Goal: Check status: Check status

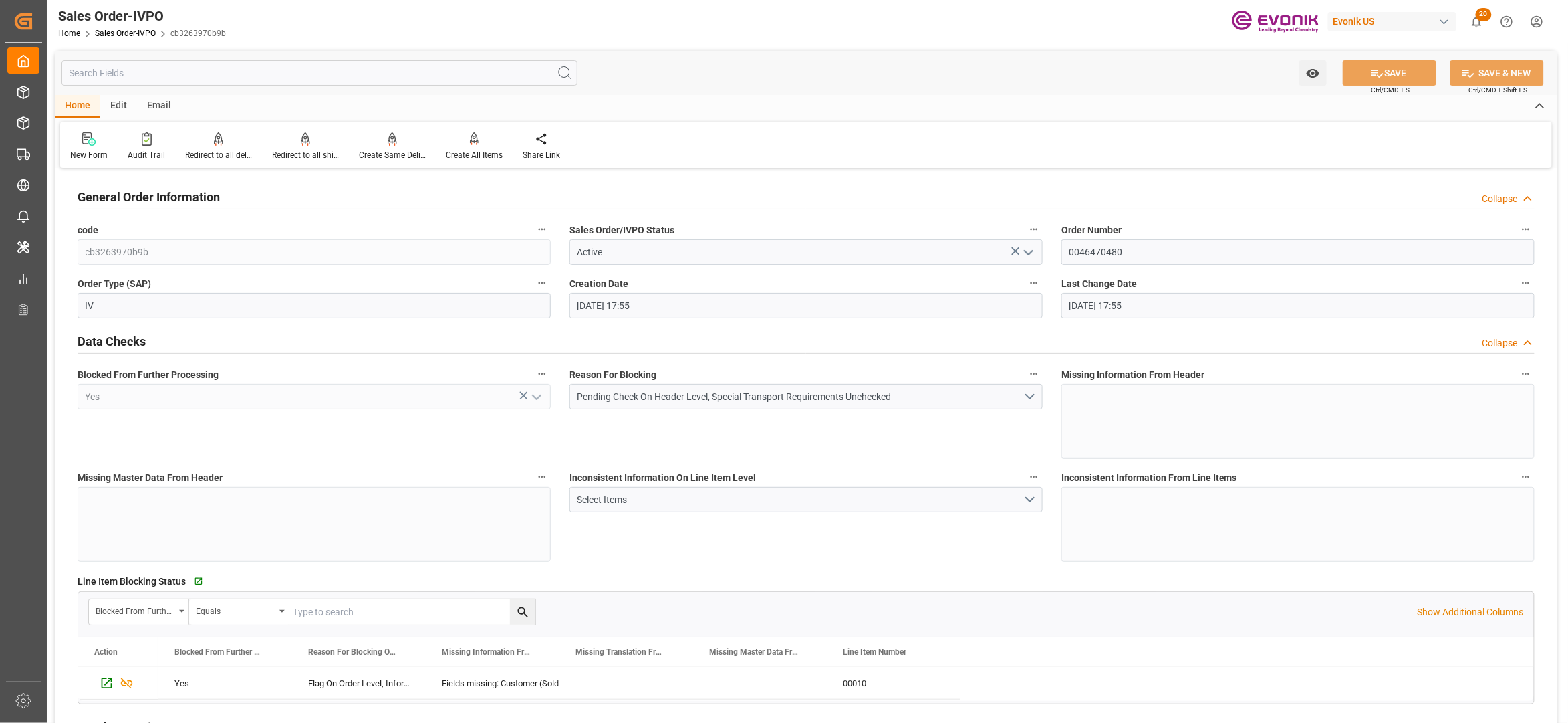
scroll to position [2080, 0]
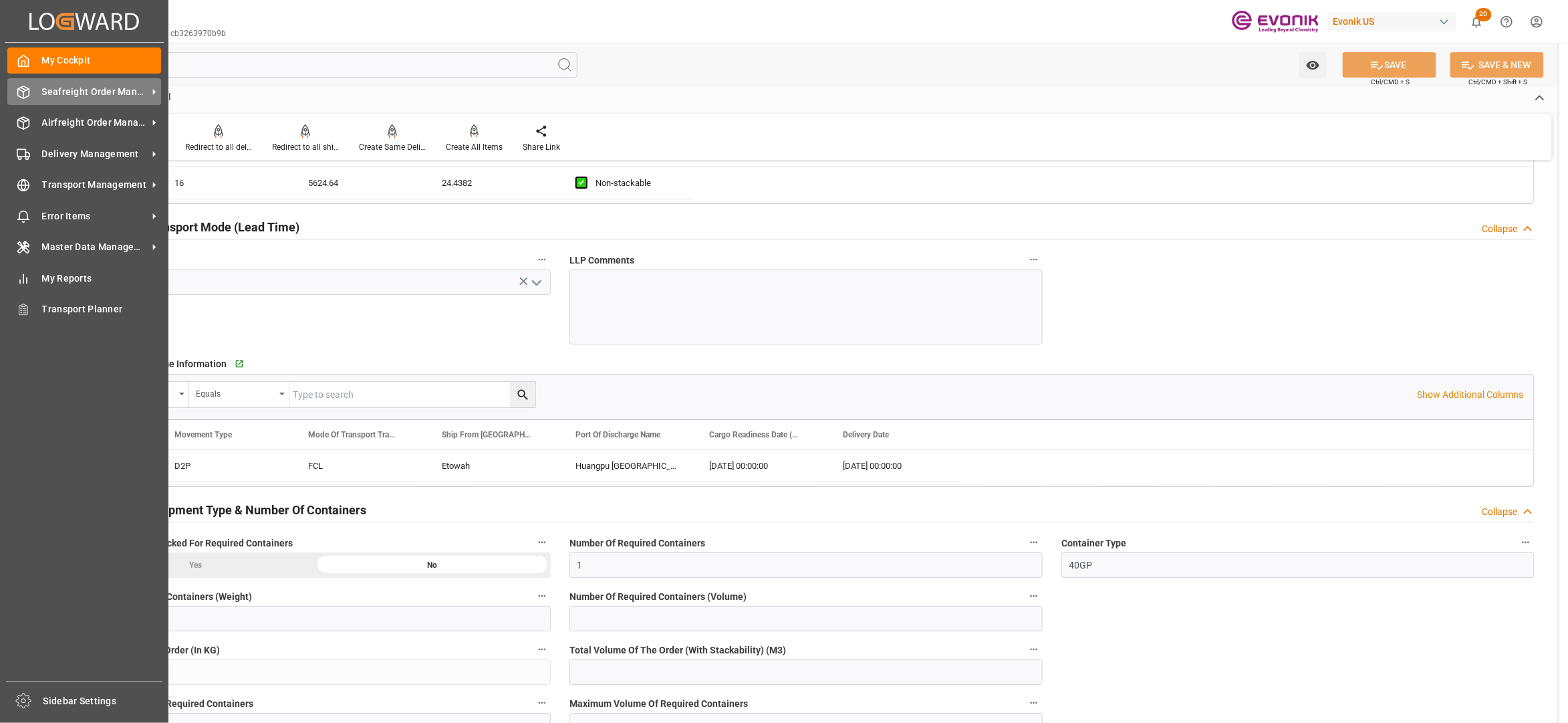
click at [67, 97] on span "Seafreight Order Management" at bounding box center [95, 92] width 105 height 14
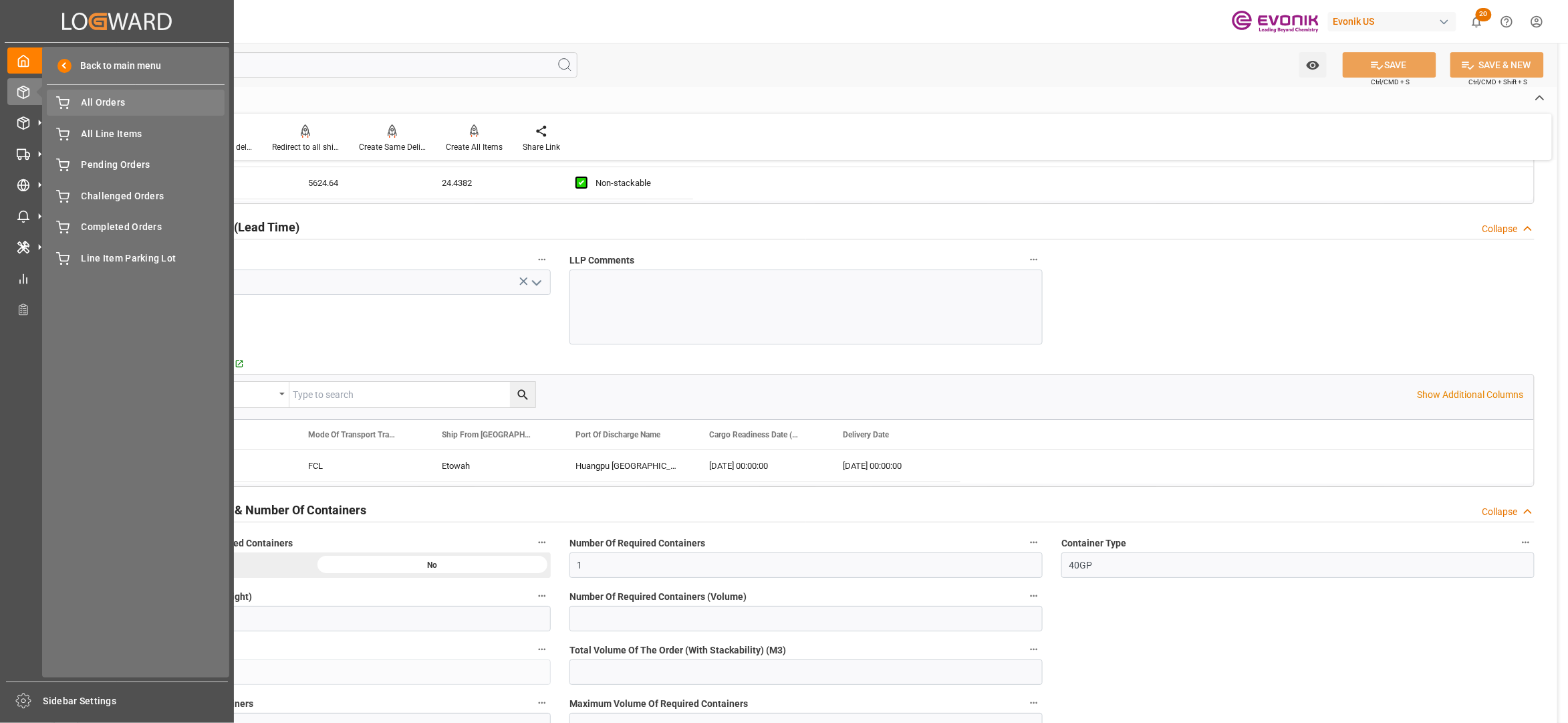
click at [98, 113] on div "All Orders All Orders" at bounding box center [136, 103] width 177 height 26
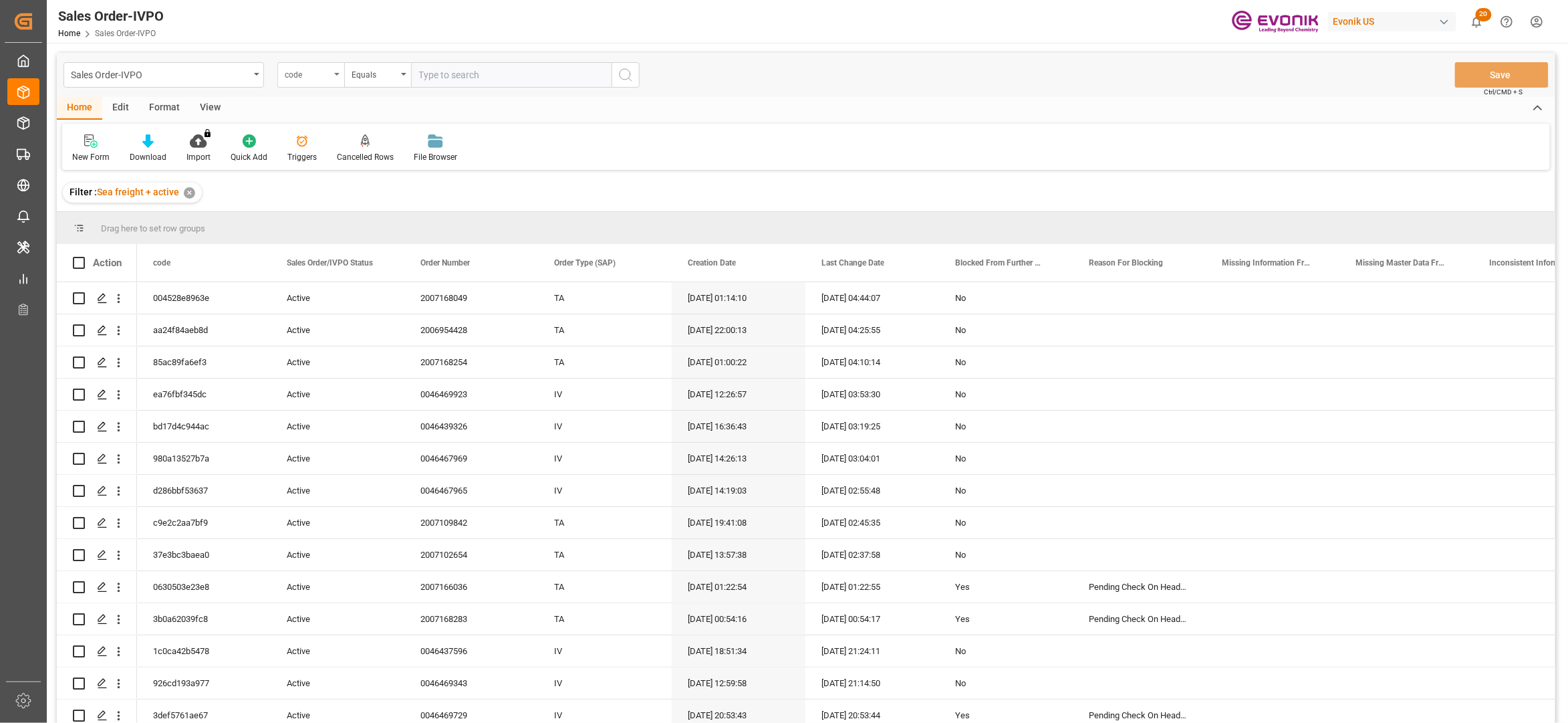
click at [317, 79] on div "code" at bounding box center [307, 73] width 45 height 16
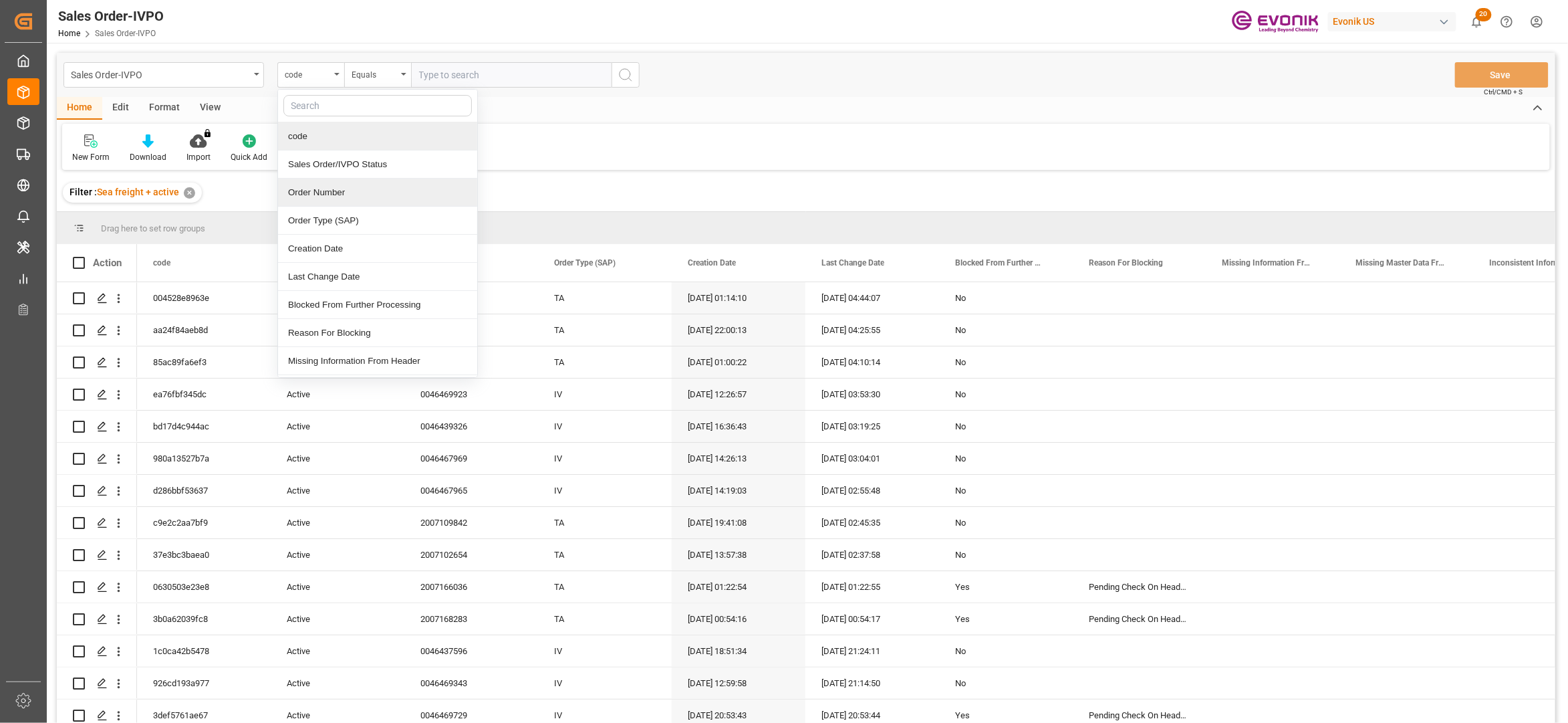
click at [337, 193] on div "Order Number" at bounding box center [378, 192] width 200 height 28
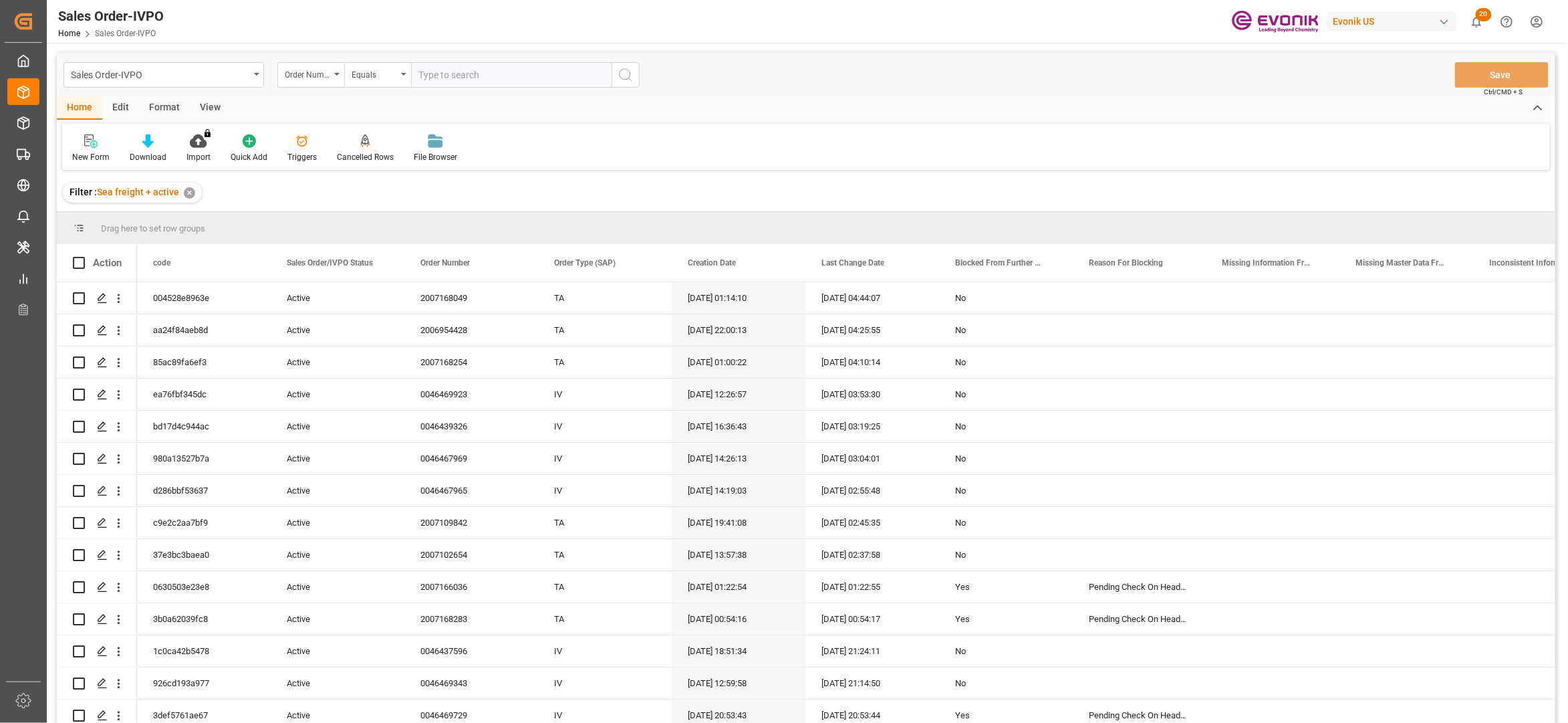
click at [441, 78] on input "text" at bounding box center [511, 74] width 201 height 25
paste input "0046470480"
type input "0046470480"
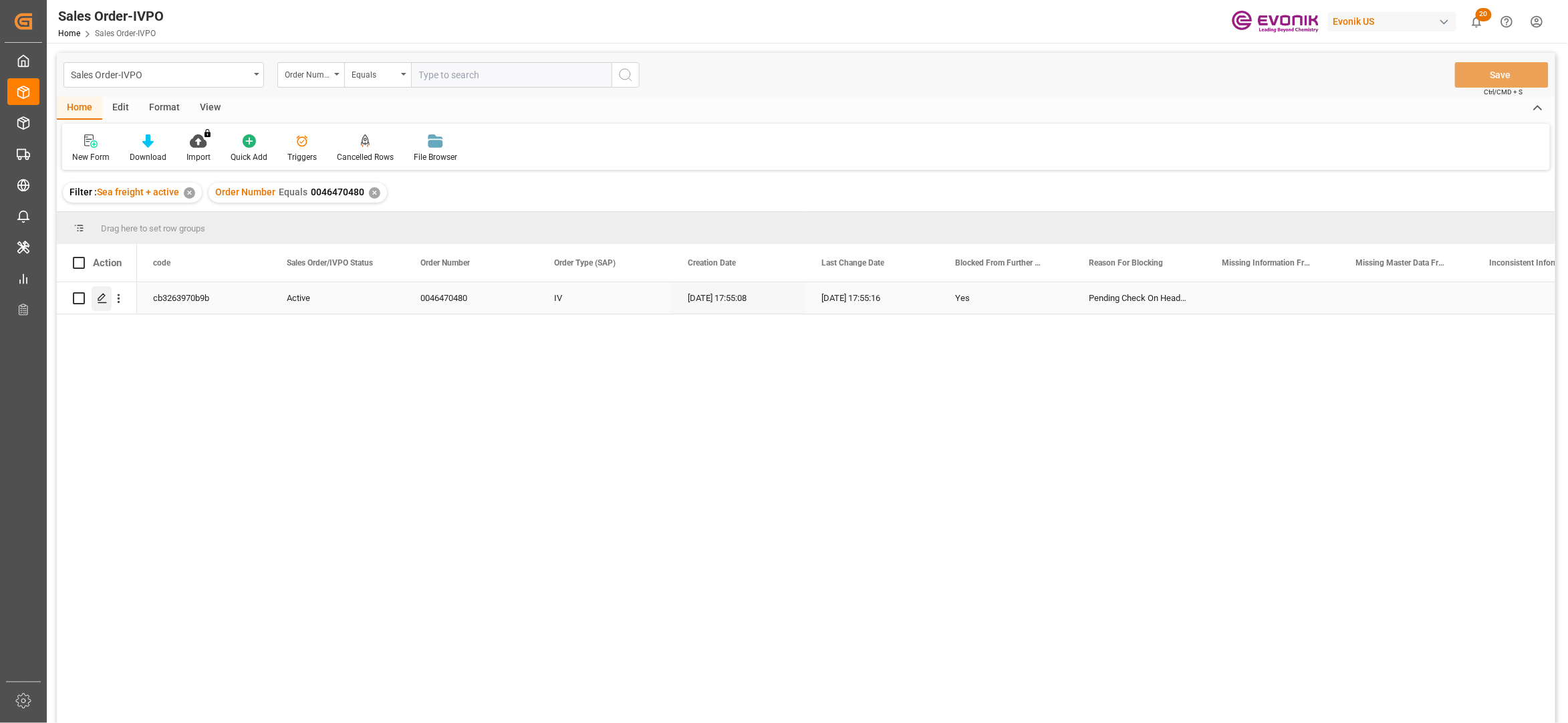
click at [96, 297] on div "Press SPACE to select this row." at bounding box center [102, 299] width 20 height 25
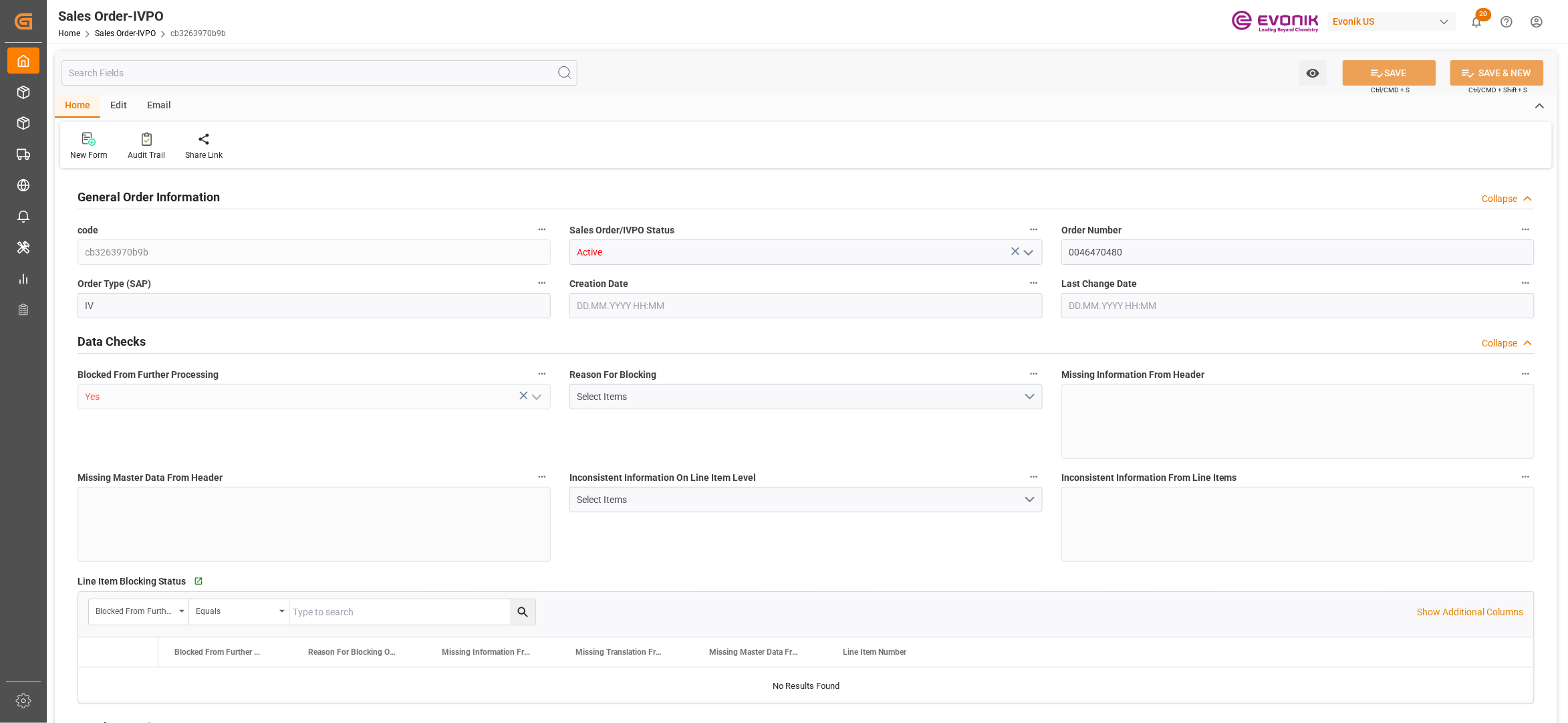
type input "CNHUN"
type input "0"
type input "1"
type input "5879.04"
type input "[DATE] 17:55"
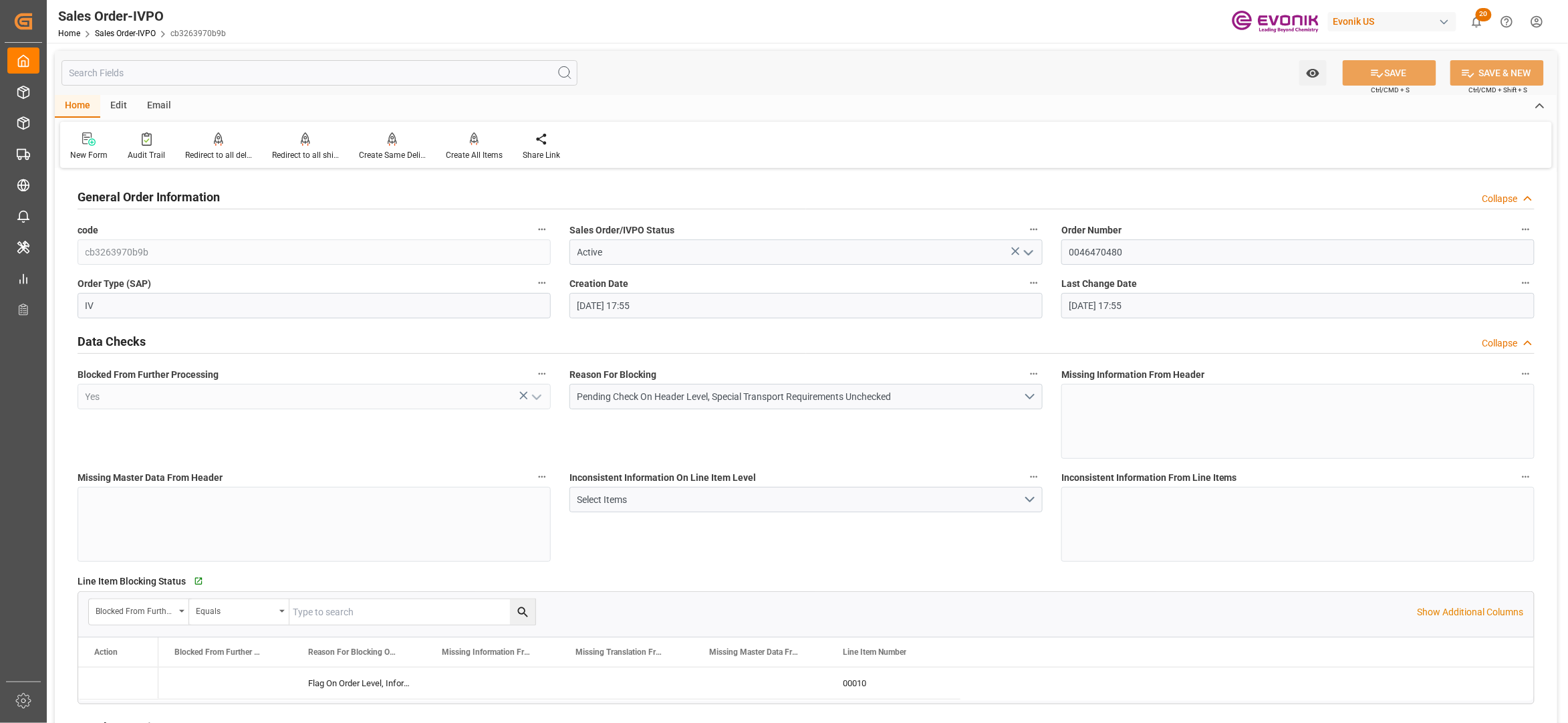
type input "[DATE] 17:55"
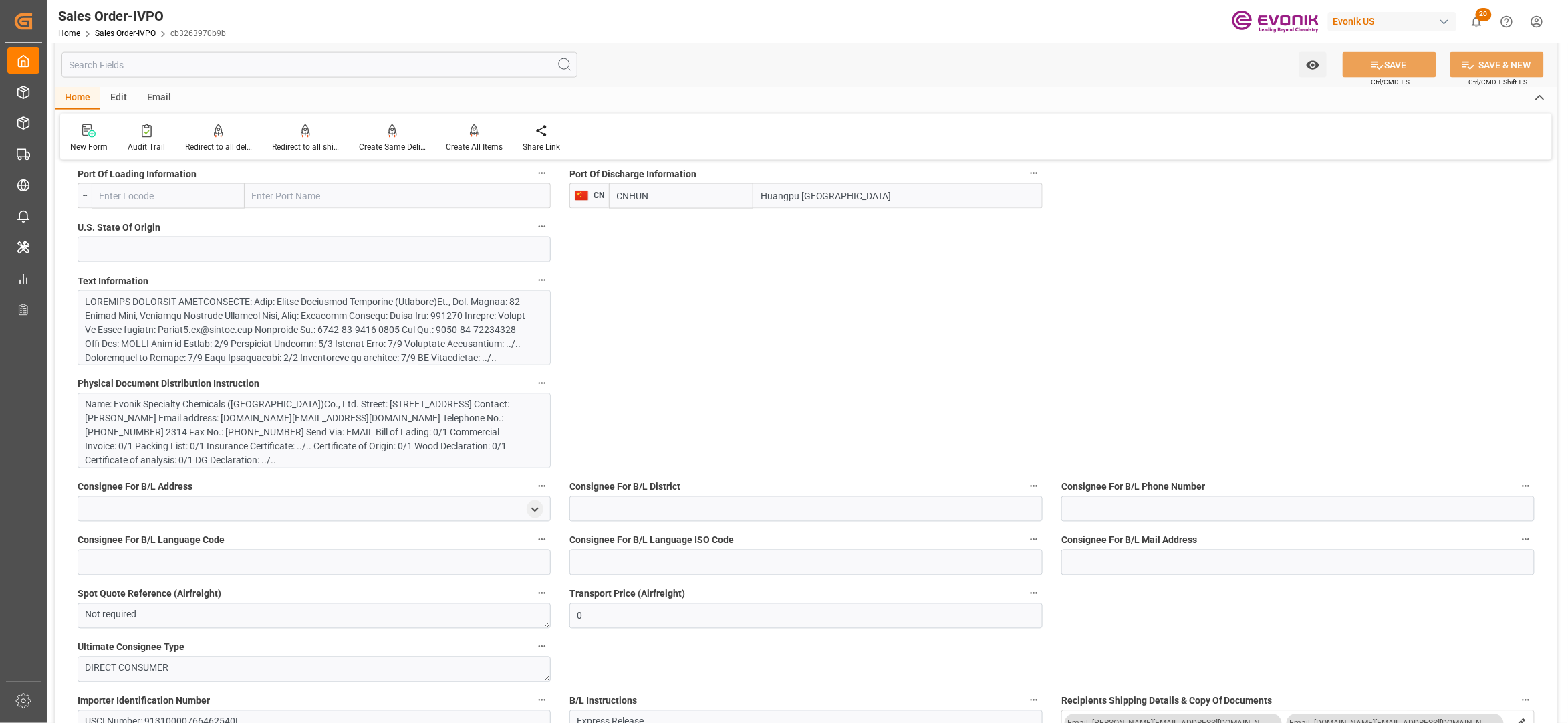
scroll to position [594, 0]
